Goal: Task Accomplishment & Management: Use online tool/utility

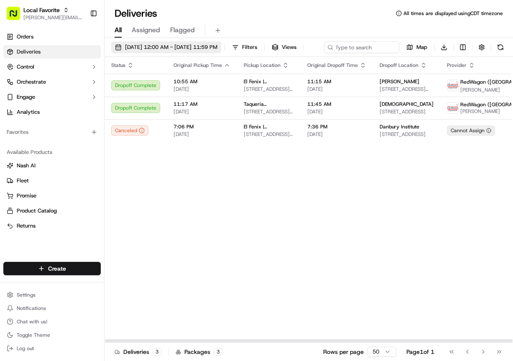
click at [155, 48] on span "[DATE] 12:00 AM - [DATE] 11:59 PM" at bounding box center [171, 48] width 92 height 8
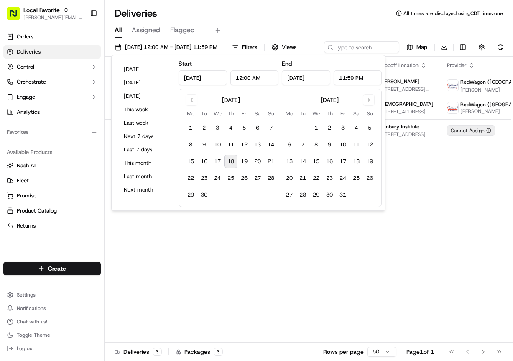
click at [232, 160] on button "18" at bounding box center [230, 161] width 13 height 13
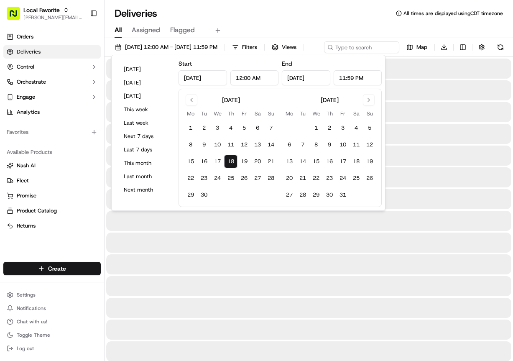
type input "[DATE]"
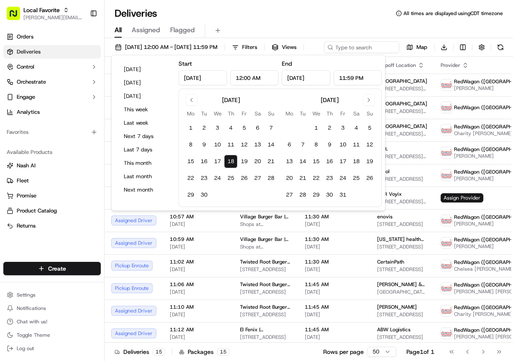
click at [269, 21] on div "All Assigned Flagged" at bounding box center [309, 29] width 409 height 18
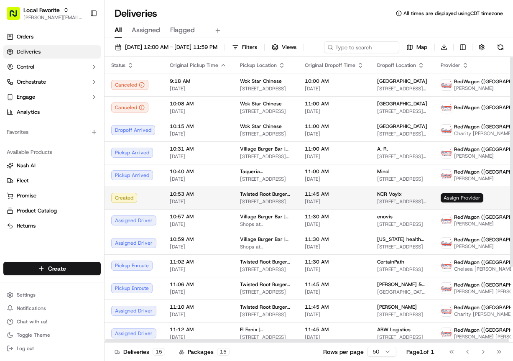
click at [462, 203] on span "Assign Provider" at bounding box center [462, 197] width 43 height 9
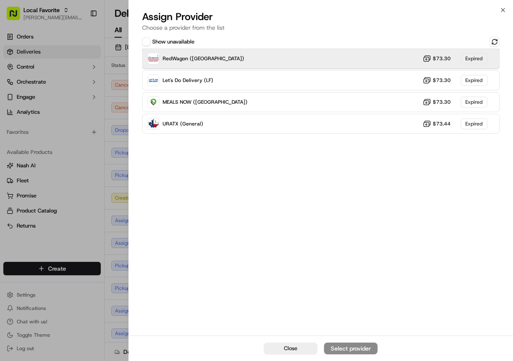
click at [253, 57] on div "RedWagon ([GEOGRAPHIC_DATA]) $73.30 Expired" at bounding box center [321, 59] width 358 height 20
click at [201, 58] on span "RedWagon ([GEOGRAPHIC_DATA])" at bounding box center [204, 58] width 82 height 7
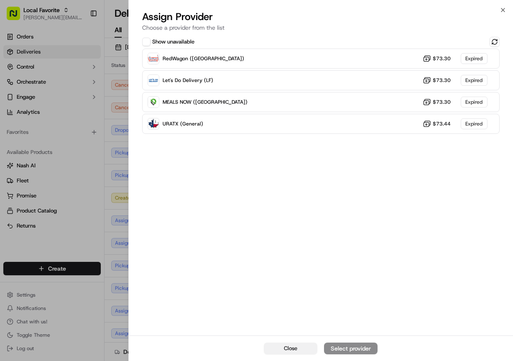
click at [303, 344] on button "Close" at bounding box center [291, 349] width 54 height 12
